Goal: Download file/media

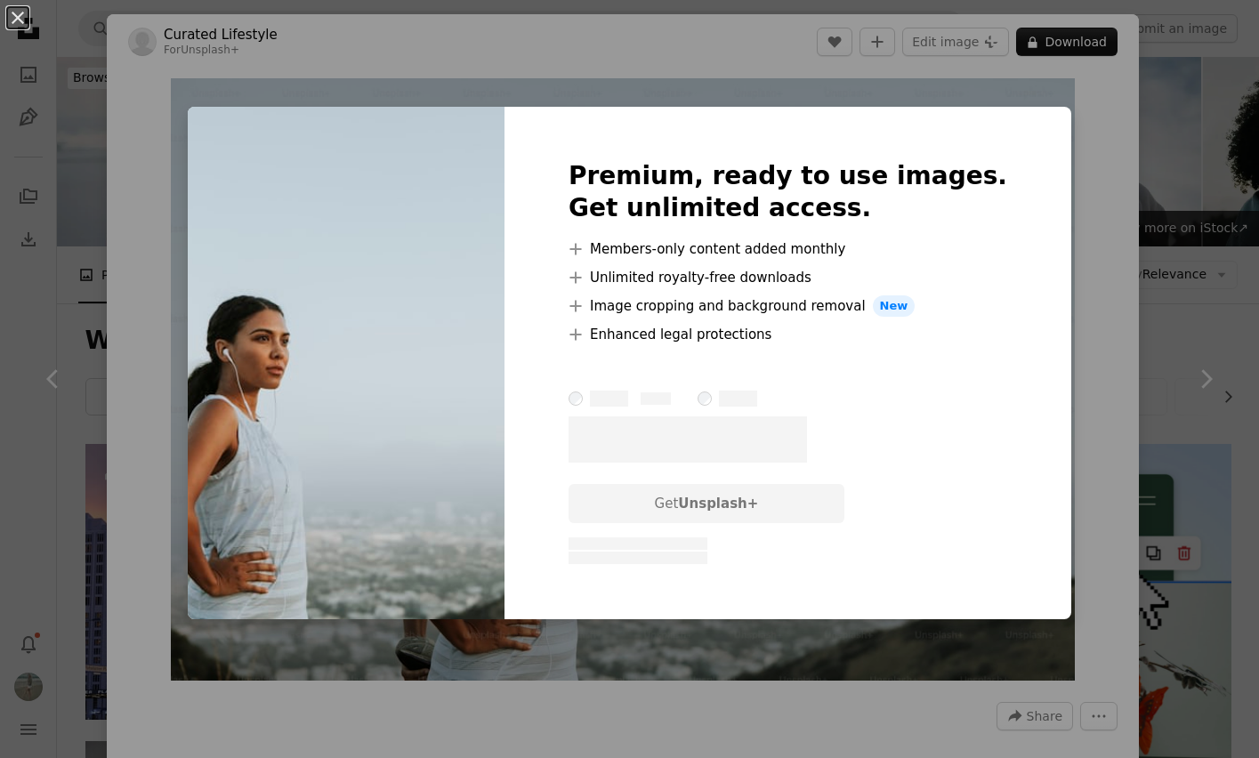
scroll to position [3026, 0]
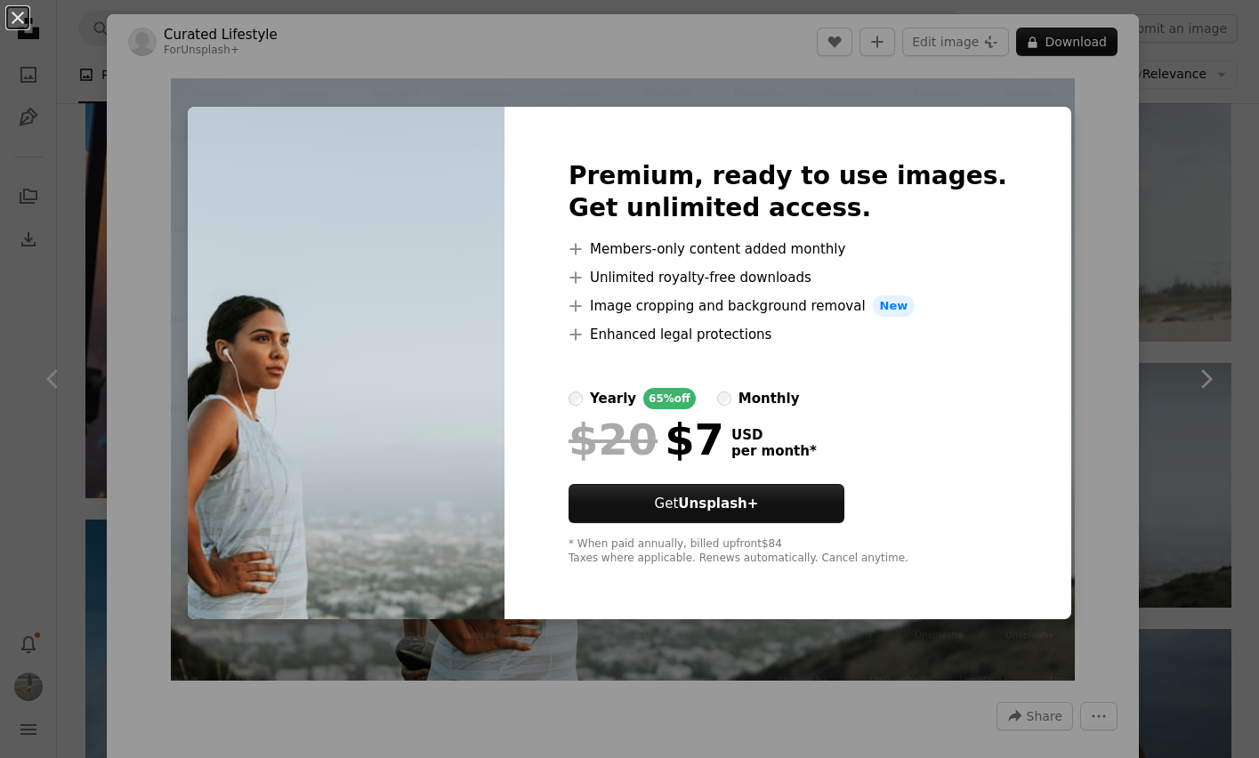
click at [1129, 248] on div "An X shape Premium, ready to use images. Get unlimited access. A plus sign Memb…" at bounding box center [629, 379] width 1259 height 758
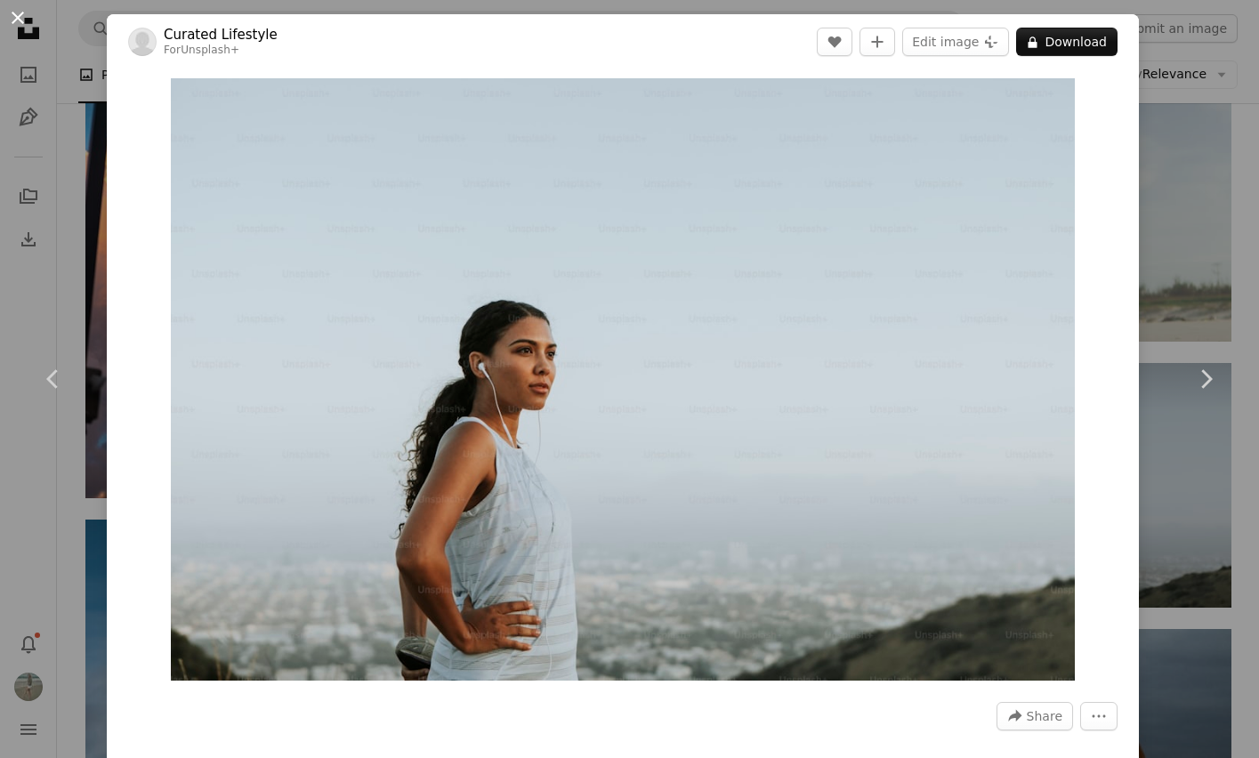
click at [16, 16] on button "An X shape" at bounding box center [17, 17] width 21 height 21
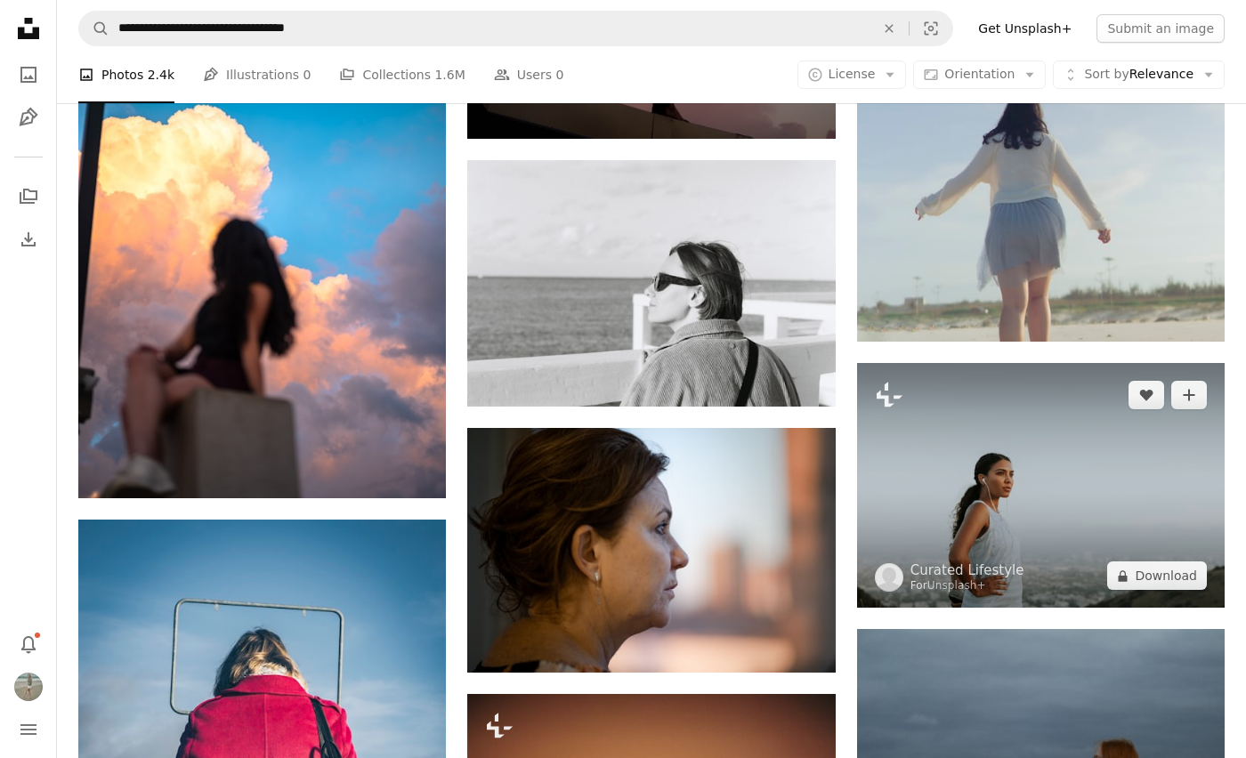
click at [1003, 471] on img at bounding box center [1040, 485] width 367 height 245
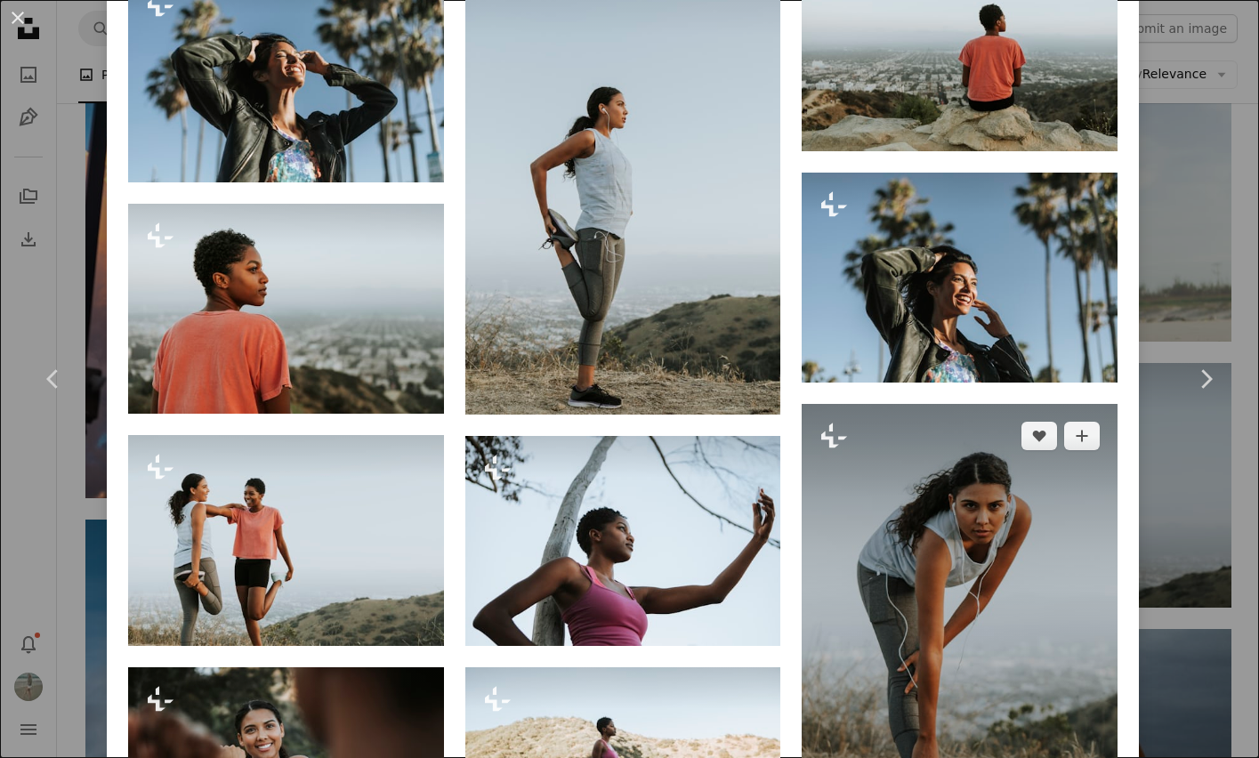
scroll to position [2166, 0]
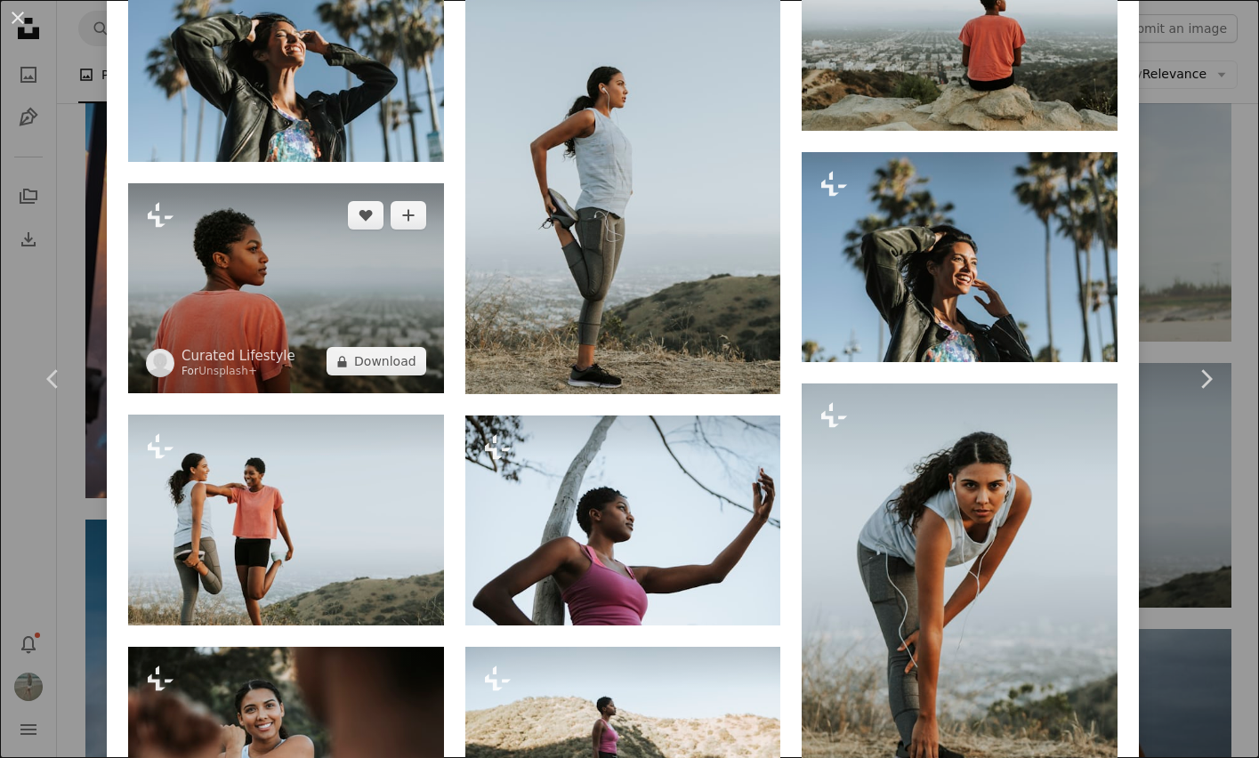
click at [274, 277] on img at bounding box center [286, 288] width 316 height 210
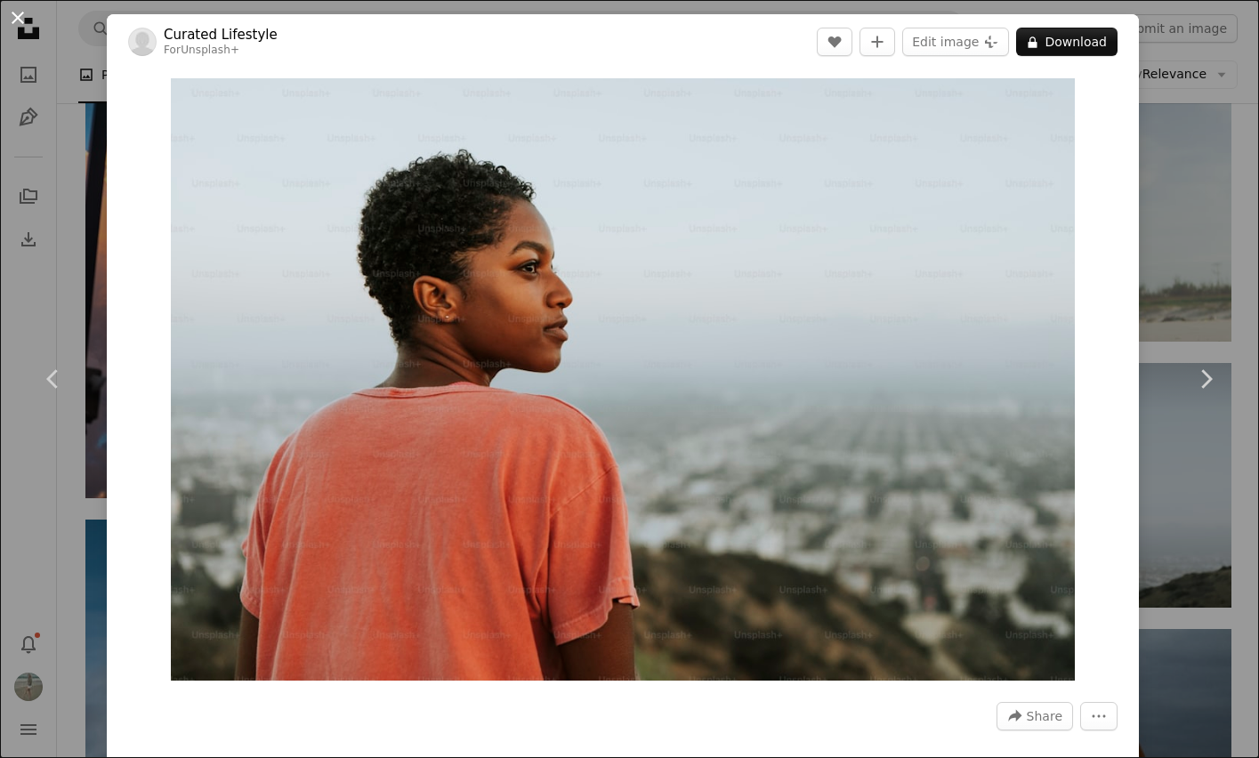
click at [28, 25] on button "An X shape" at bounding box center [17, 17] width 21 height 21
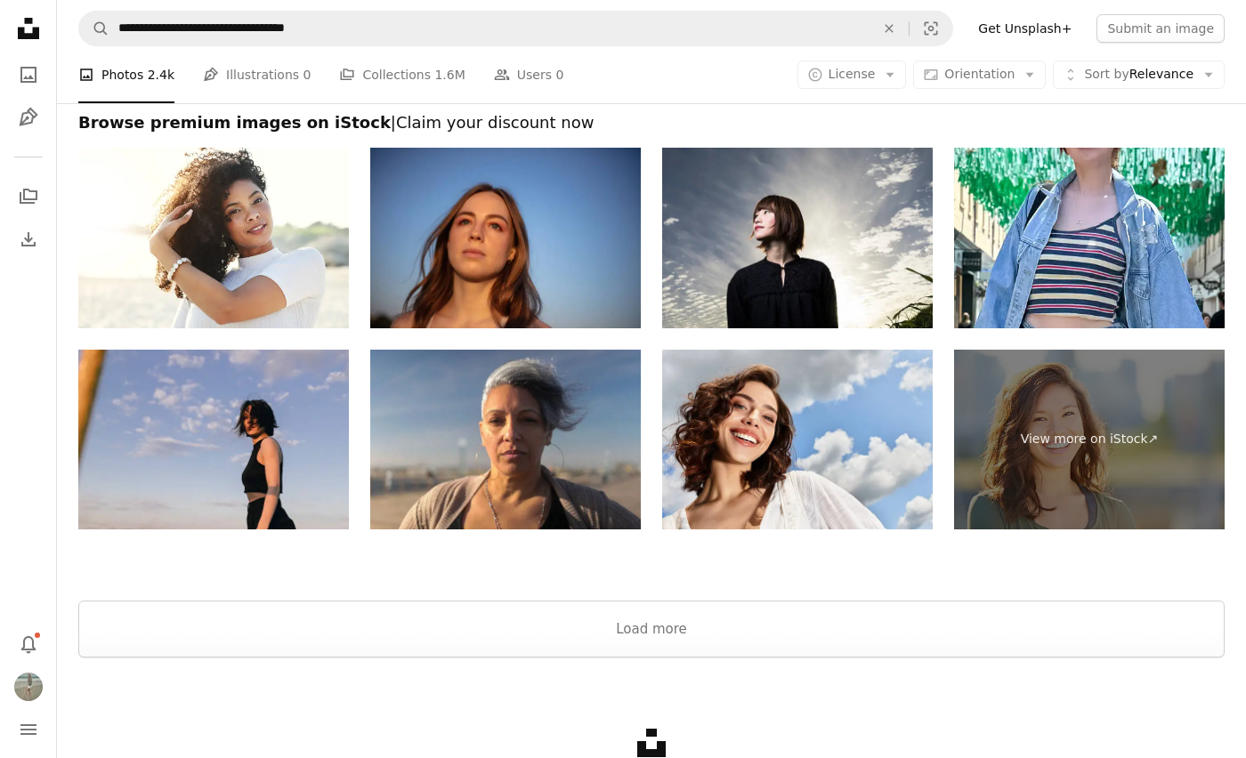
scroll to position [6859, 0]
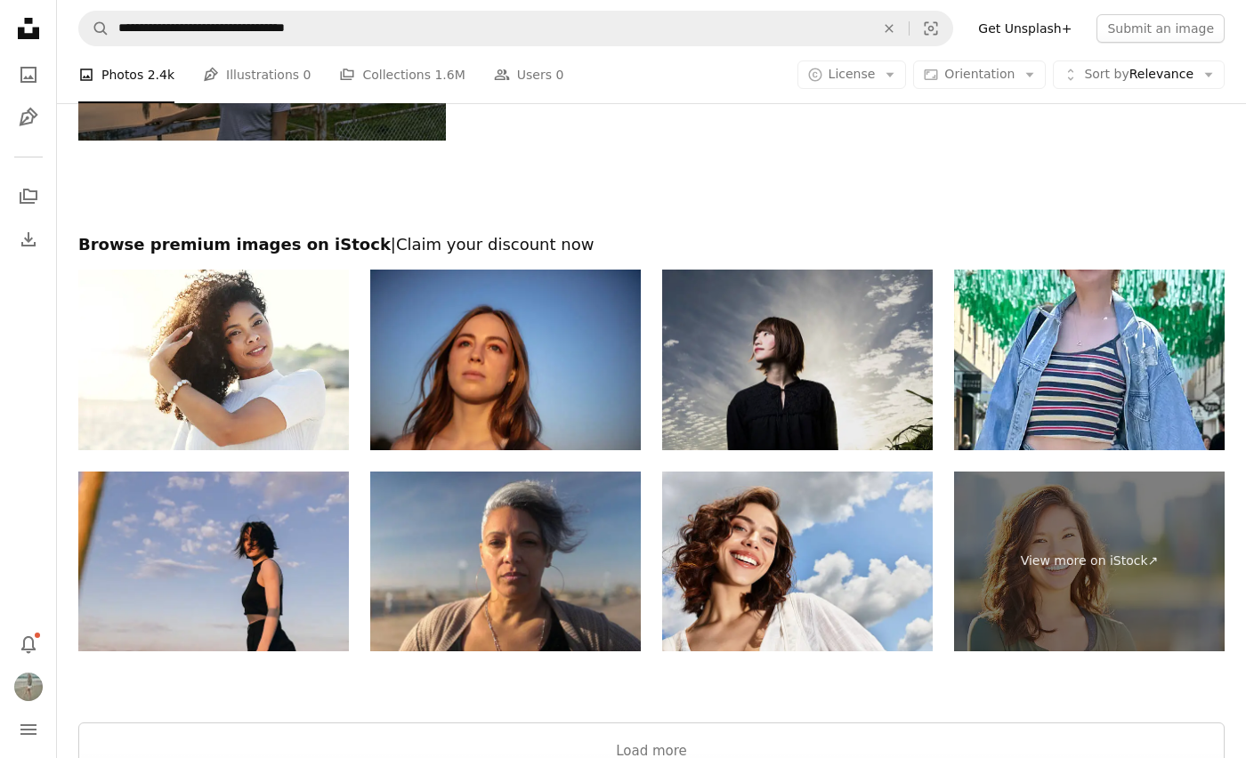
click at [840, 391] on img at bounding box center [797, 360] width 270 height 181
